Goal: Book appointment/travel/reservation

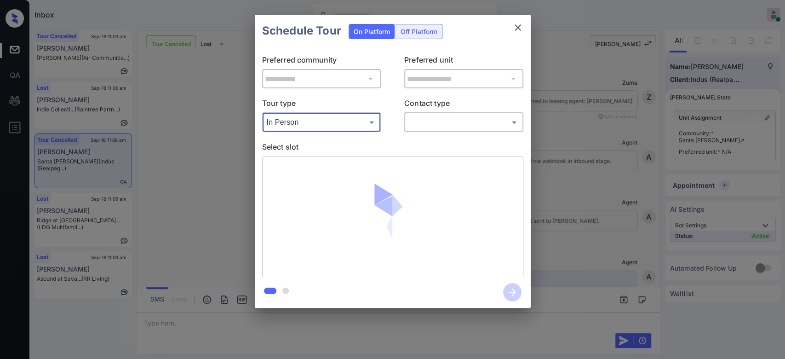
scroll to position [1642, 0]
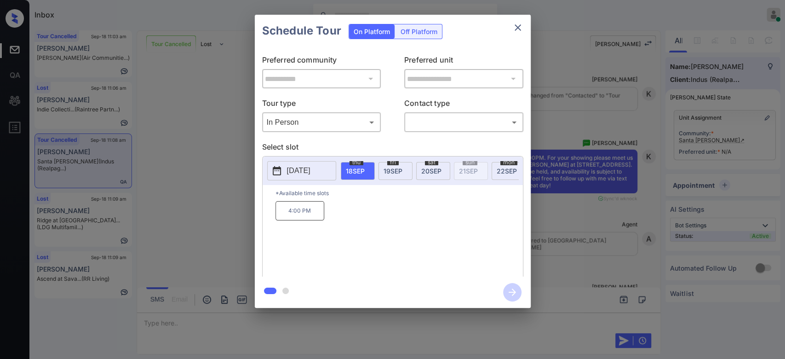
click at [430, 171] on span "20 SEP" at bounding box center [431, 171] width 20 height 8
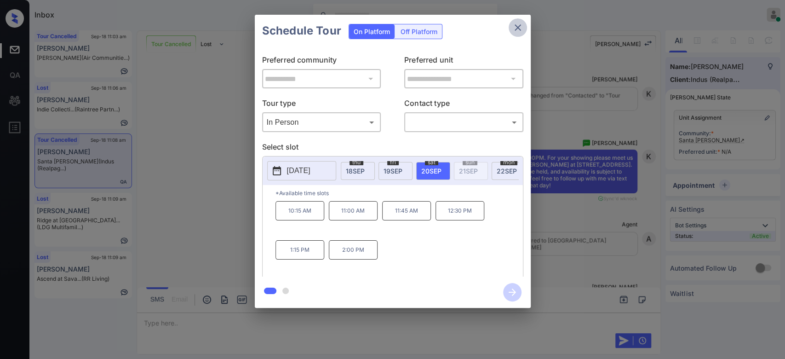
click at [521, 28] on icon "close" at bounding box center [518, 27] width 11 height 11
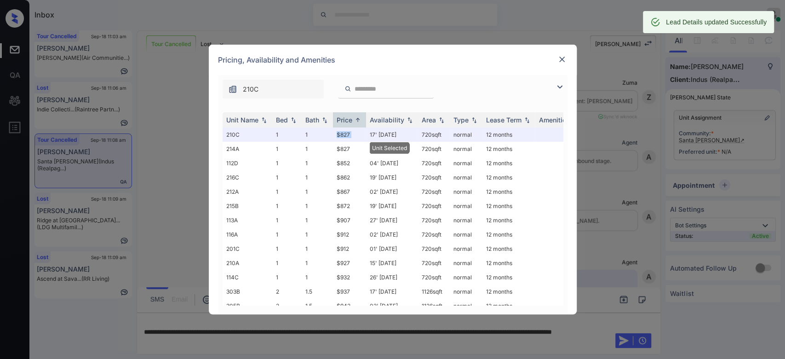
scroll to position [2102, 0]
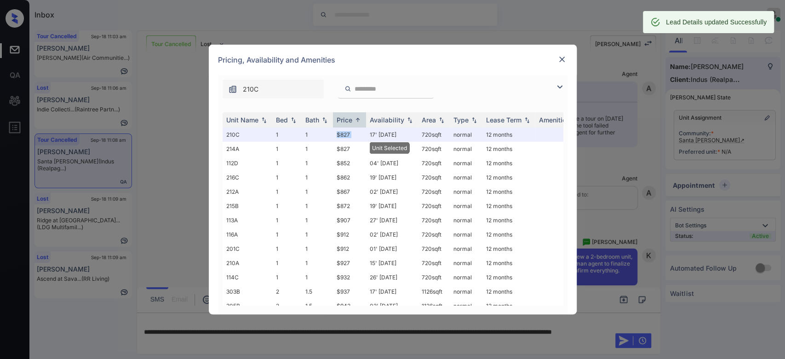
click at [563, 58] on img at bounding box center [562, 59] width 9 height 9
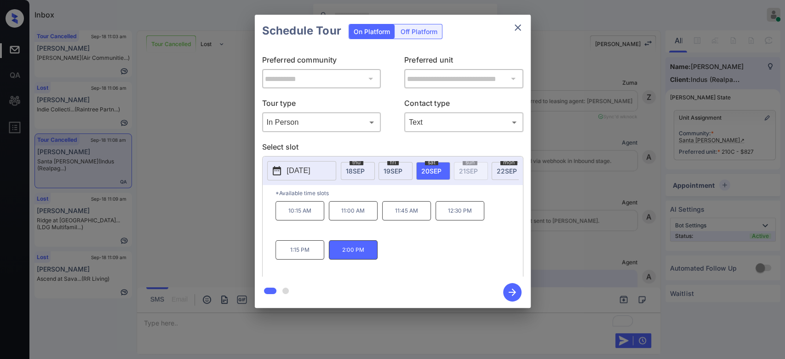
scroll to position [2223, 0]
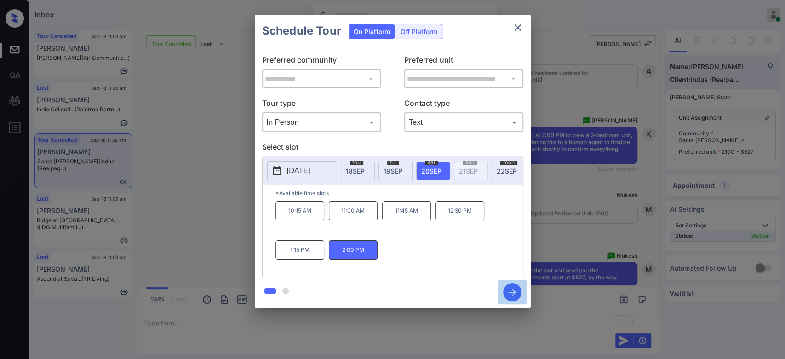
click at [512, 291] on icon "button" at bounding box center [512, 292] width 18 height 18
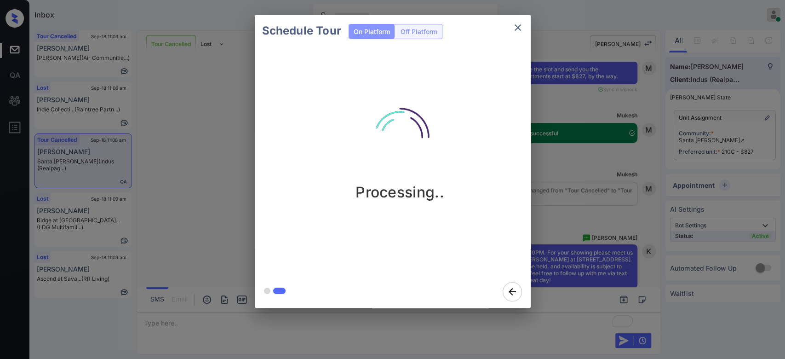
scroll to position [2425, 0]
click at [572, 82] on div "Schedule Tour On Platform Off Platform Processing.." at bounding box center [392, 161] width 785 height 323
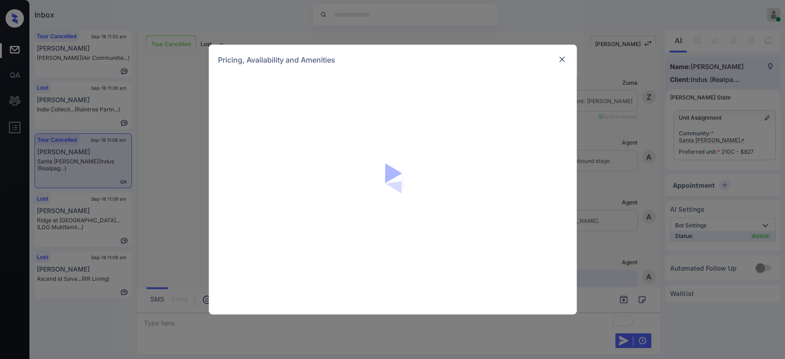
scroll to position [2425, 0]
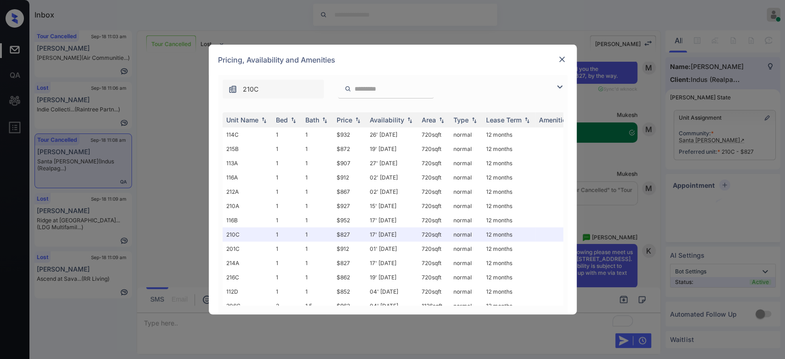
click at [559, 59] on img at bounding box center [562, 59] width 9 height 9
